Goal: Transaction & Acquisition: Purchase product/service

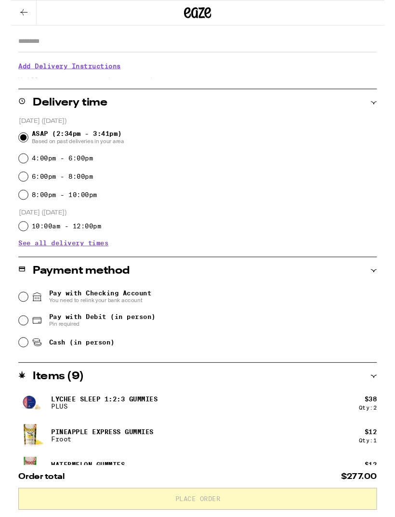
scroll to position [165, 0]
click at [17, 343] on input "Pay with Debit (in person) Pin required" at bounding box center [13, 340] width 10 height 10
radio input "true"
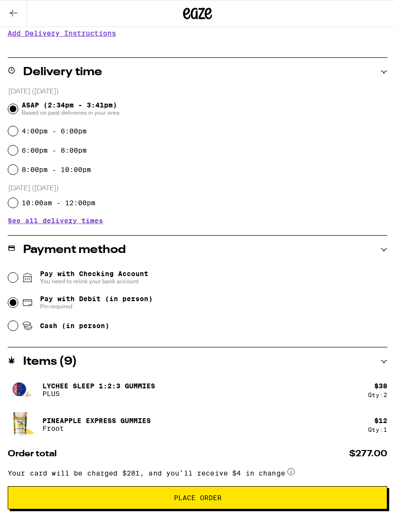
scroll to position [198, 0]
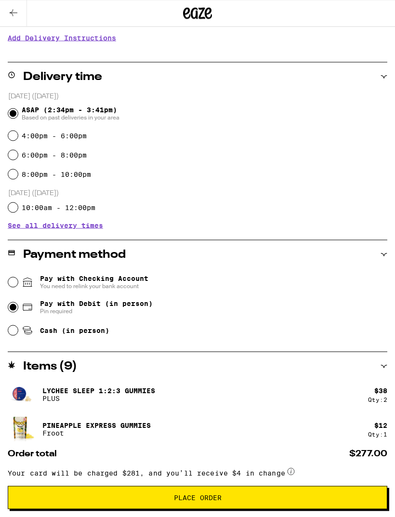
click at [10, 19] on button at bounding box center [13, 13] width 27 height 27
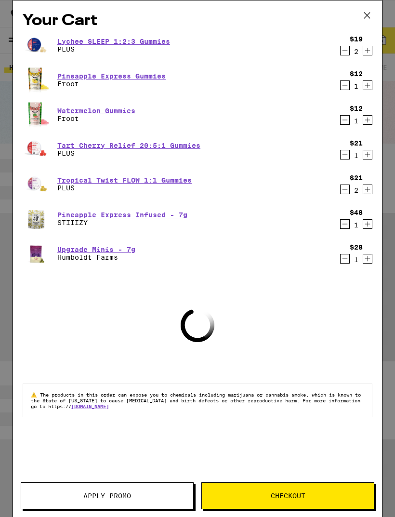
click at [373, 8] on button at bounding box center [368, 15] width 30 height 31
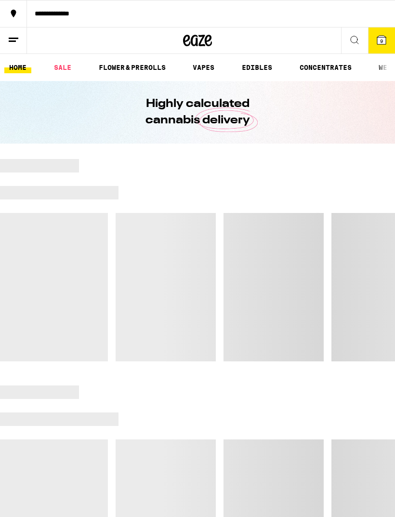
click at [344, 46] on button at bounding box center [354, 40] width 27 height 27
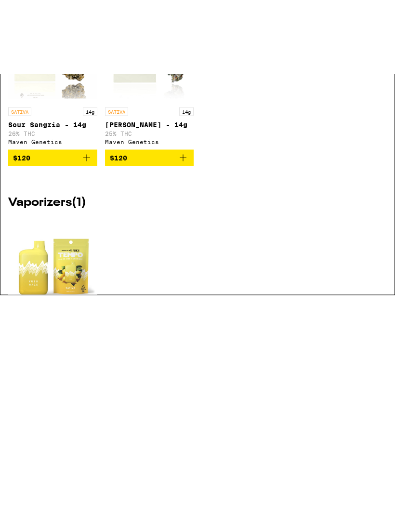
type input "Yuzu"
click at [70, 292] on img "Open page for Yuzu Haze AIO - 1g from Tempo" at bounding box center [52, 340] width 89 height 96
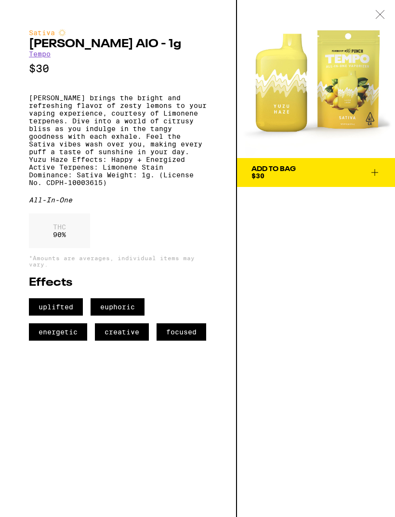
click at [380, 16] on icon at bounding box center [381, 14] width 10 height 9
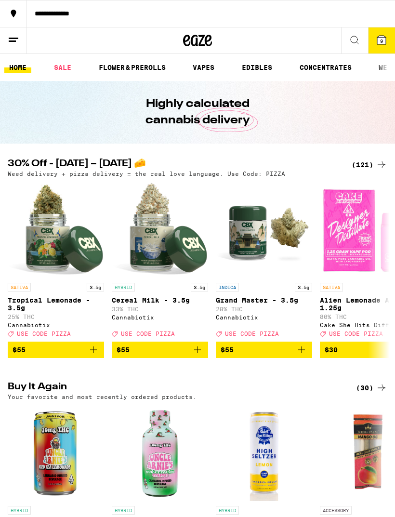
click at [63, 68] on link "SALE" at bounding box center [62, 68] width 27 height 12
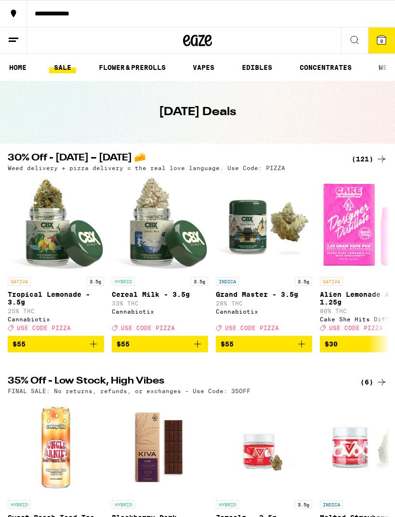
click at [357, 41] on icon at bounding box center [355, 40] width 12 height 12
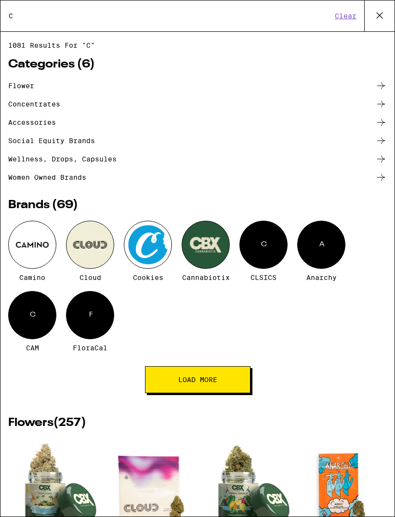
type input "C"
click at [37, 250] on div at bounding box center [32, 245] width 48 height 48
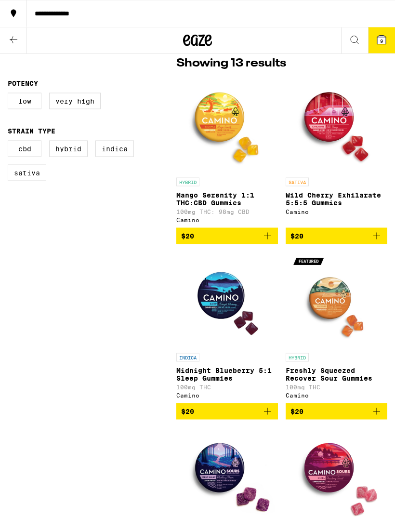
scroll to position [263, 0]
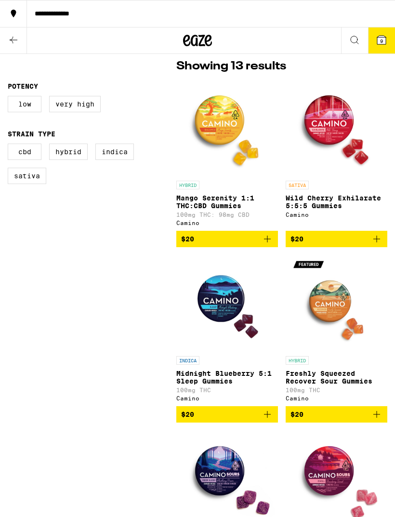
click at [336, 121] on img "Open page for Wild Cherry Exhilarate 5:5:5 Gummies from Camino" at bounding box center [337, 128] width 96 height 96
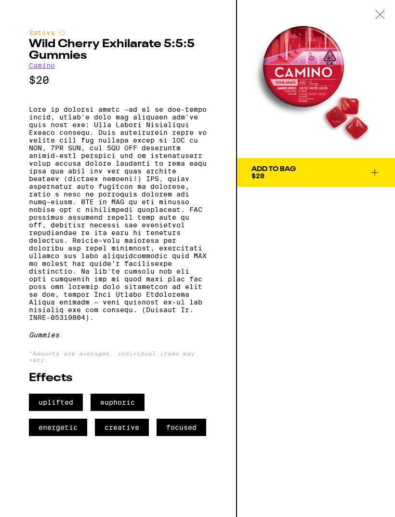
click at [300, 179] on span "Add To Bag $20" at bounding box center [316, 173] width 129 height 14
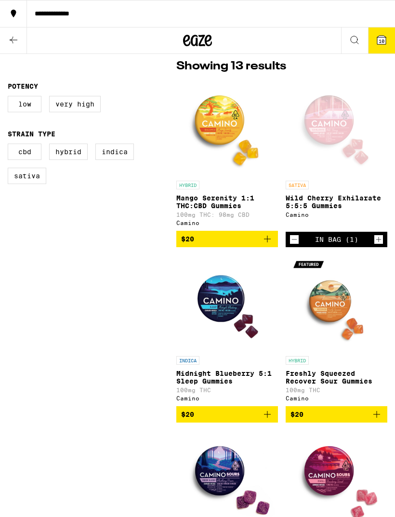
click at [14, 41] on icon at bounding box center [14, 40] width 12 height 12
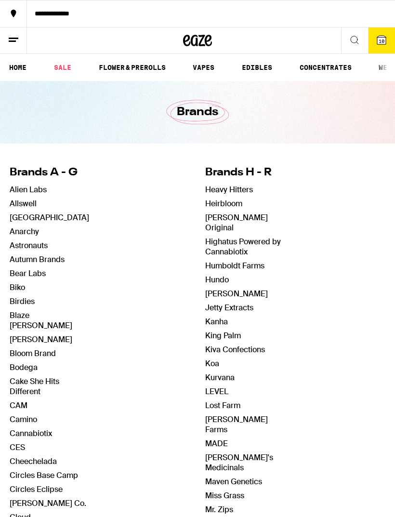
click at [354, 44] on icon at bounding box center [355, 40] width 12 height 12
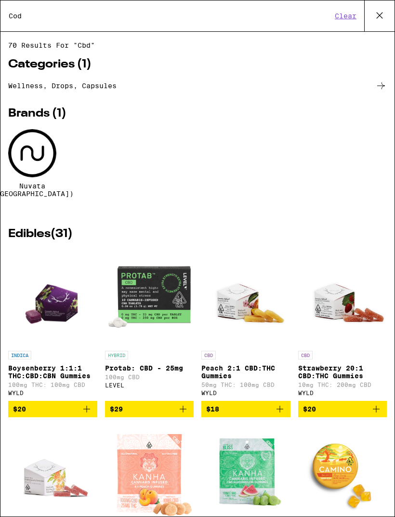
type input "Cod"
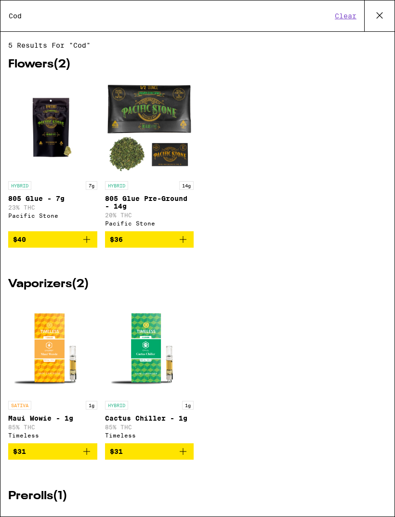
click at [313, 14] on input "Cod" at bounding box center [170, 16] width 324 height 9
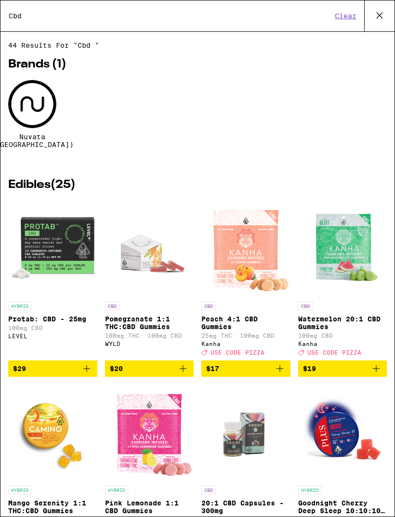
type input "Cbd"
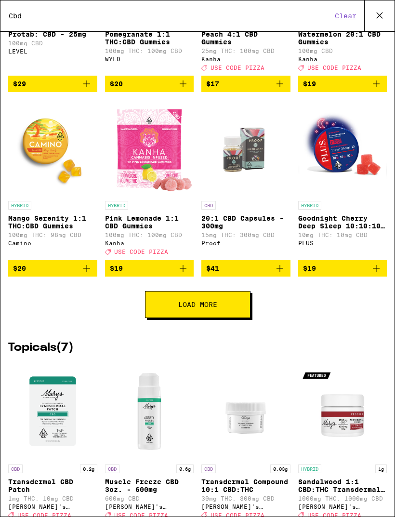
scroll to position [286, 0]
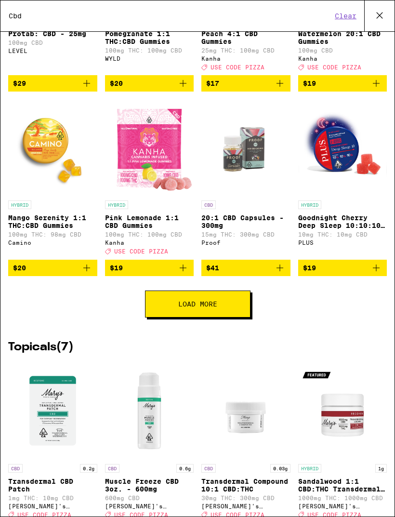
click at [216, 308] on span "Load More" at bounding box center [197, 304] width 39 height 7
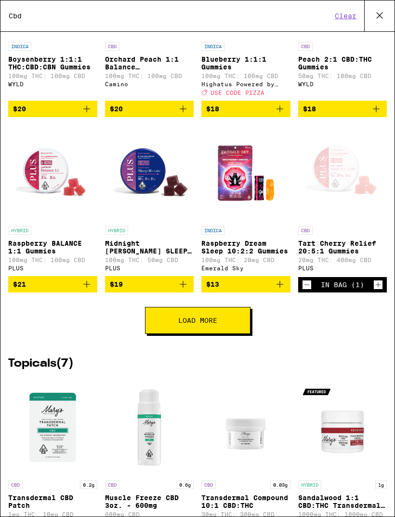
scroll to position [628, 0]
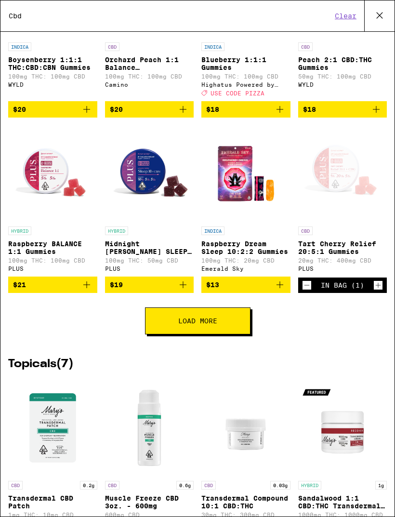
click at [228, 335] on button "Load More" at bounding box center [198, 321] width 106 height 27
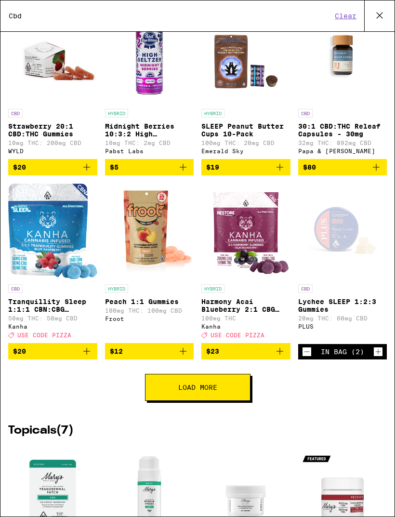
scroll to position [923, 0]
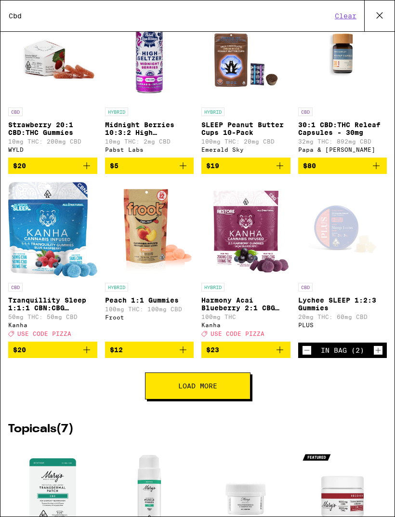
click at [219, 400] on button "Load More" at bounding box center [198, 386] width 106 height 27
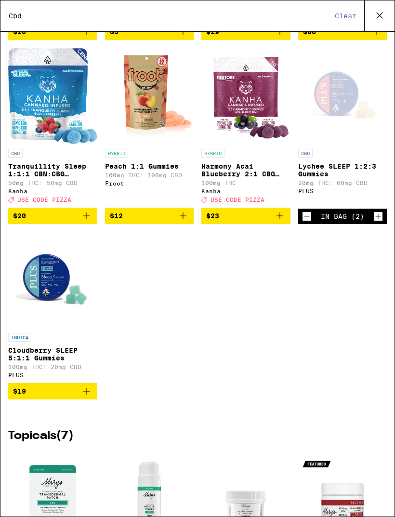
scroll to position [1058, 0]
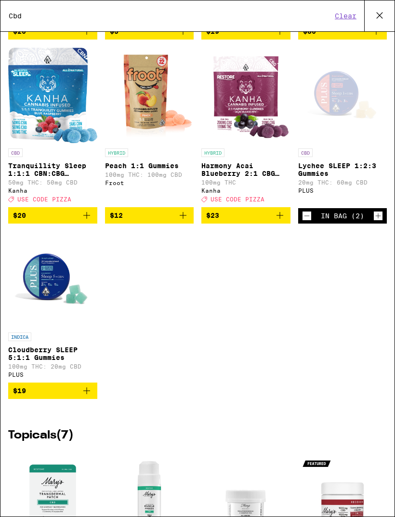
click at [86, 394] on icon "Add to bag" at bounding box center [86, 391] width 7 height 7
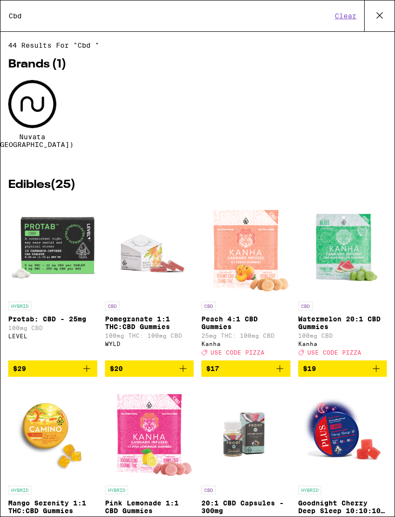
scroll to position [0, 0]
click at [383, 7] on button at bounding box center [380, 15] width 30 height 31
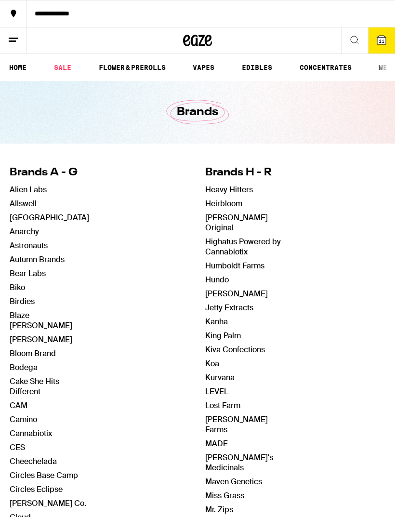
click at [383, 30] on button "11" at bounding box center [381, 40] width 27 height 26
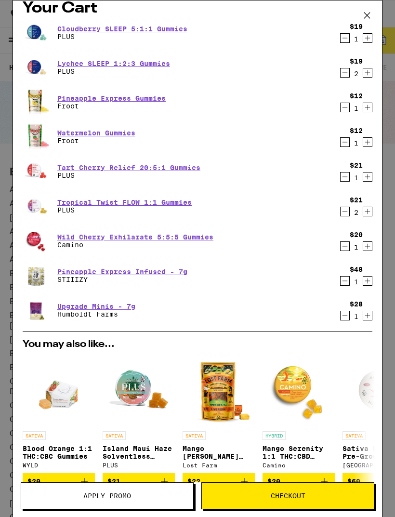
scroll to position [13, 0]
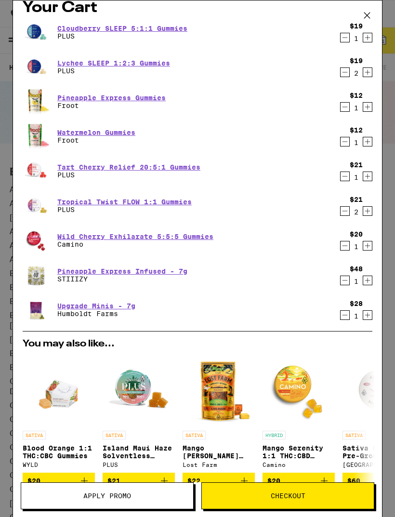
click at [350, 215] on button "Decrement" at bounding box center [345, 211] width 10 height 10
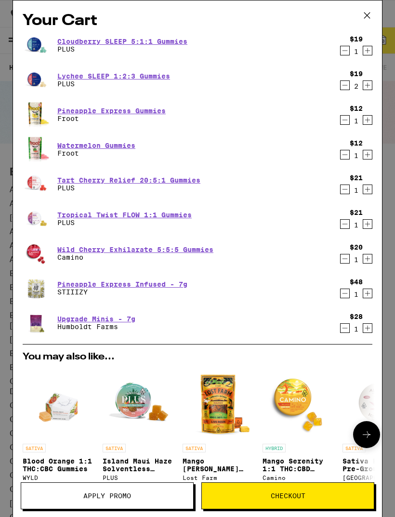
scroll to position [0, 0]
click at [321, 493] on span "Checkout" at bounding box center [288, 496] width 172 height 7
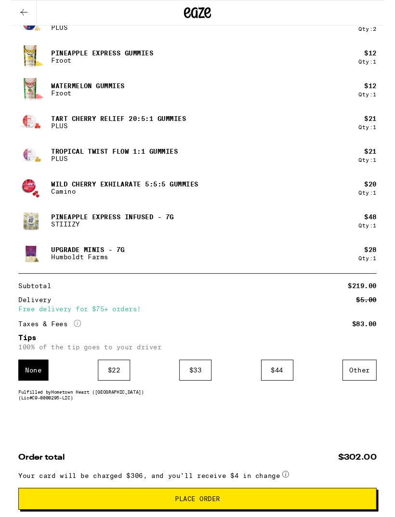
scroll to position [609, 0]
click at [372, 382] on div "Other" at bounding box center [370, 392] width 36 height 22
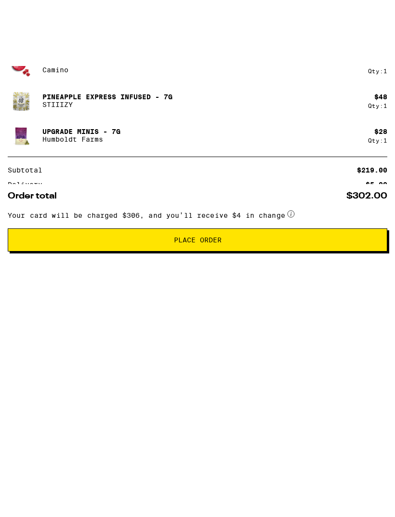
scroll to position [669, 0]
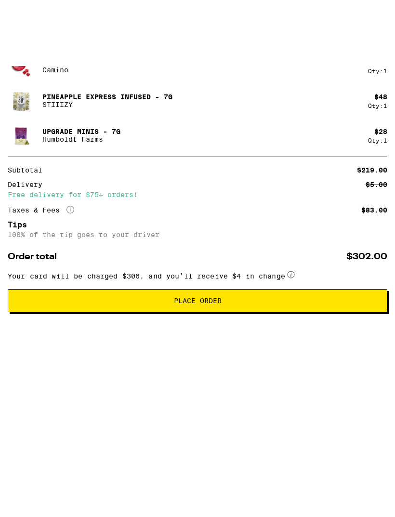
type input "20"
click at [381, 345] on div "Save" at bounding box center [378, 355] width 17 height 21
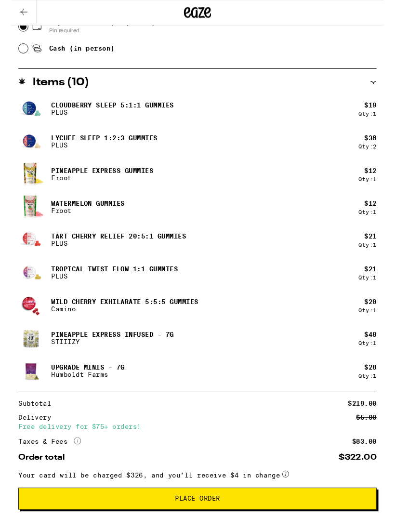
scroll to position [477, 0]
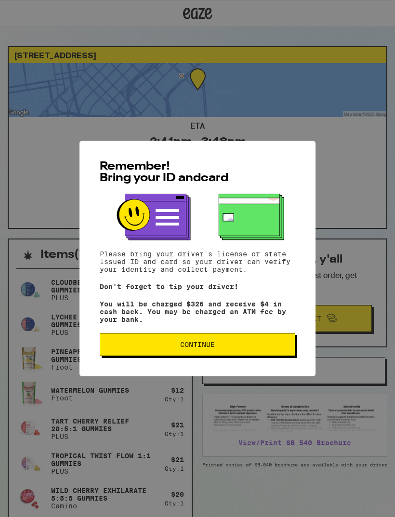
click at [272, 348] on span "Continue" at bounding box center [197, 344] width 179 height 7
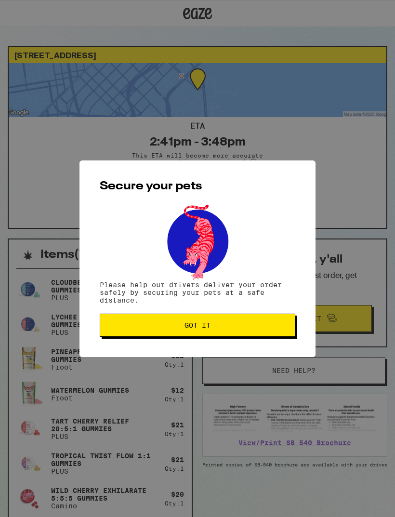
click at [262, 327] on span "Got it" at bounding box center [197, 325] width 179 height 7
